Goal: Task Accomplishment & Management: Manage account settings

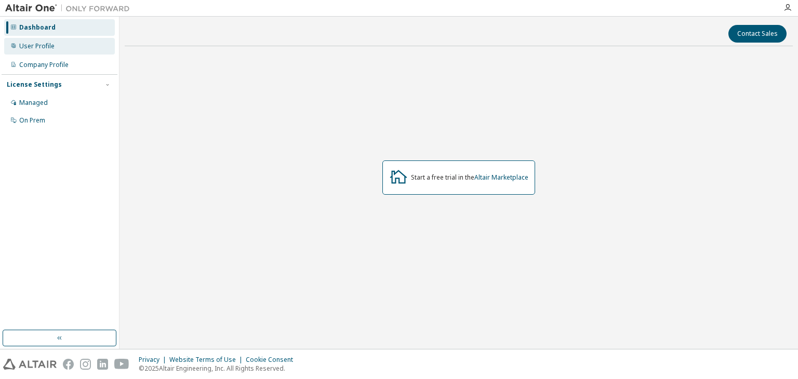
click at [73, 43] on div "User Profile" at bounding box center [59, 46] width 111 height 17
